Goal: Transaction & Acquisition: Obtain resource

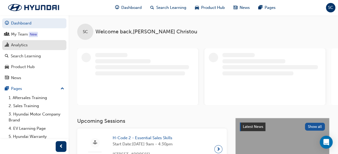
click at [20, 43] on div "Analytics" at bounding box center [19, 45] width 17 height 6
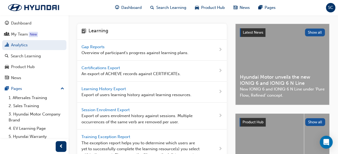
click at [123, 87] on span "Learning History Export" at bounding box center [105, 88] width 46 height 5
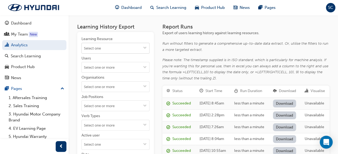
click at [116, 49] on input "Learning Resource" at bounding box center [116, 48] width 68 height 10
type input "ASSESSMENT"
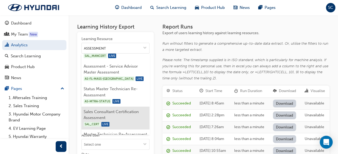
scroll to position [27, 0]
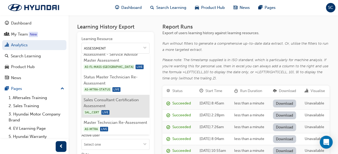
click at [94, 104] on li "Sales Consultant Certification Assessment SAL_CERT LIVE" at bounding box center [116, 106] width 68 height 23
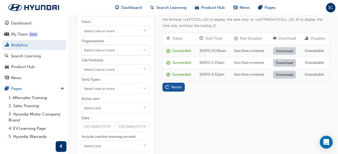
scroll to position [54, 0]
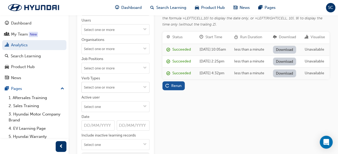
click at [144, 87] on span "down-icon" at bounding box center [145, 87] width 4 height 5
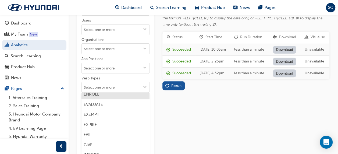
click at [111, 95] on li "ENROLL" at bounding box center [116, 94] width 68 height 10
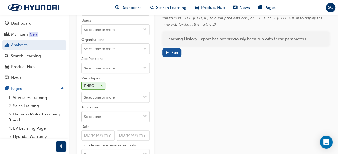
click at [128, 119] on input "Active user" at bounding box center [116, 116] width 68 height 10
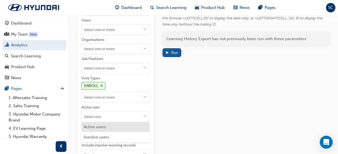
click at [118, 124] on li "Active users" at bounding box center [116, 127] width 68 height 10
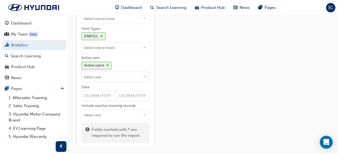
scroll to position [108, 0]
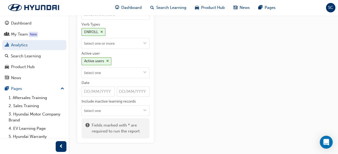
click at [90, 90] on input "Date" at bounding box center [98, 91] width 33 height 10
type input "[DATE]"
click at [201, 95] on div "Report Runs Export of users learning history against learning resources. Run wi…" at bounding box center [246, 29] width 167 height 227
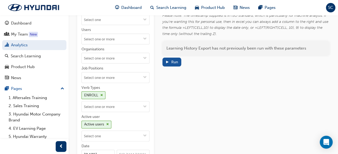
scroll to position [18, 0]
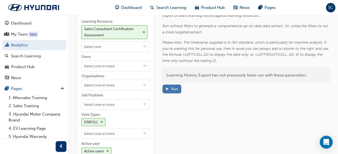
click at [169, 90] on span "play-icon" at bounding box center [168, 89] width 4 height 5
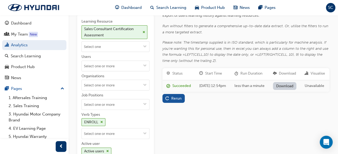
click at [285, 90] on link "Download" at bounding box center [284, 86] width 23 height 8
click at [142, 29] on div "Sales Consultant Certification Assessment" at bounding box center [115, 32] width 66 height 14
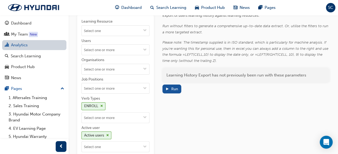
click at [40, 43] on link "Analytics" at bounding box center [34, 45] width 64 height 10
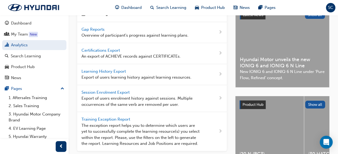
click at [112, 90] on span "Session Enrolment Export" at bounding box center [106, 92] width 49 height 5
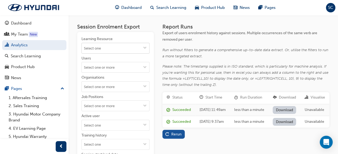
click at [124, 47] on input "Learning Resource" at bounding box center [116, 48] width 68 height 10
type input "D"
type input "SALES CONSULTANT"
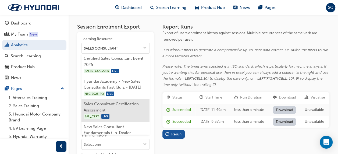
click at [119, 114] on li "Sales Consultant Certification Assessment SAL_CERT LIVE" at bounding box center [116, 110] width 68 height 23
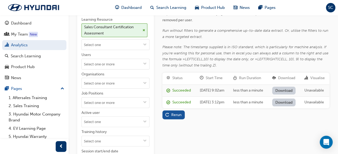
scroll to position [27, 0]
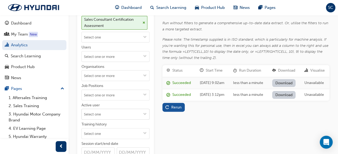
click at [147, 112] on button "Active user" at bounding box center [145, 114] width 9 height 10
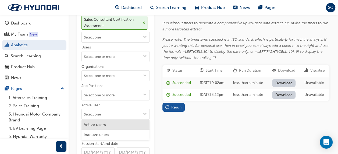
click at [121, 123] on li "Active users" at bounding box center [116, 125] width 68 height 10
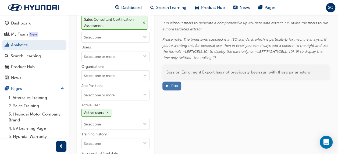
click at [170, 83] on div "Run" at bounding box center [172, 86] width 13 height 6
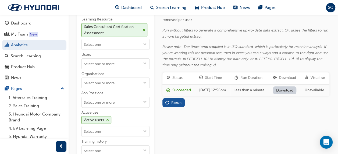
scroll to position [0, 0]
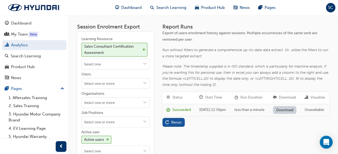
click at [289, 90] on div "Report Runs Export of users enrolment history against sessions. Multiple occurr…" at bounding box center [246, 132] width 167 height 217
click at [286, 114] on link "Download" at bounding box center [284, 110] width 23 height 8
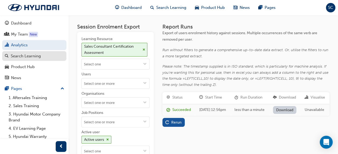
click at [32, 54] on div "Search Learning" at bounding box center [26, 56] width 30 height 6
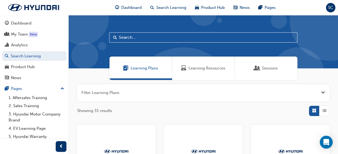
click at [197, 67] on span "Learning Resources" at bounding box center [207, 68] width 37 height 6
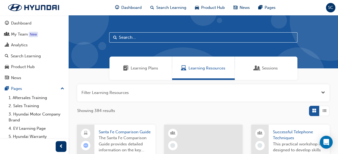
click at [154, 37] on input "text" at bounding box center [203, 37] width 188 height 10
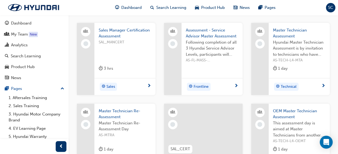
scroll to position [135, 0]
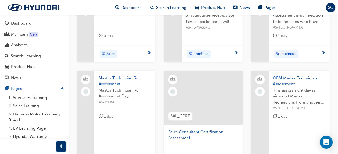
type input "ASSESSMENT"
click at [184, 130] on span "Sales Consultant Certification Assessment" at bounding box center [204, 135] width 70 height 12
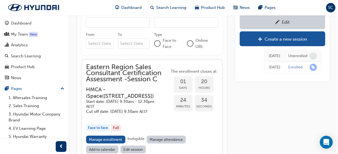
scroll to position [561, 0]
